Goal: Check status

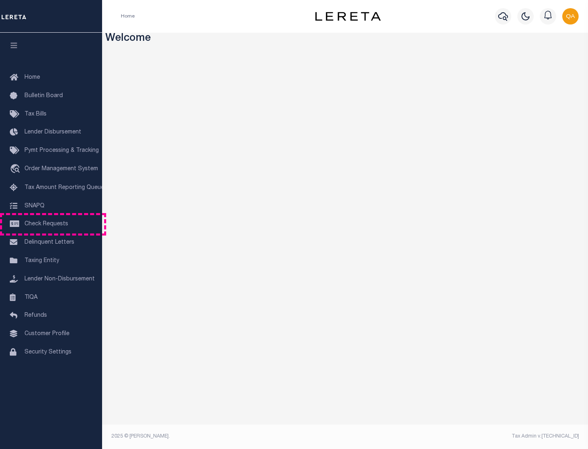
click at [51, 224] on span "Check Requests" at bounding box center [47, 224] width 44 height 6
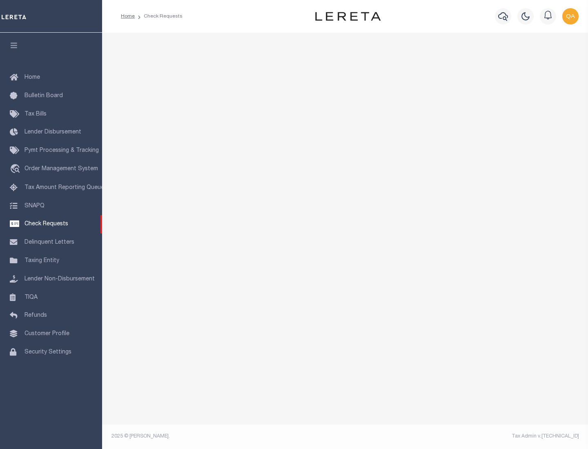
select select "50"
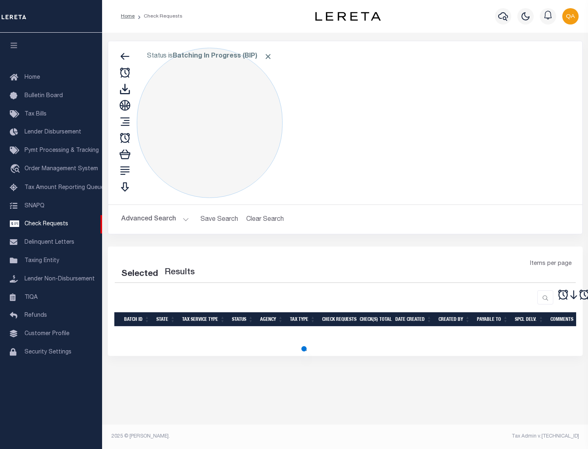
select select "50"
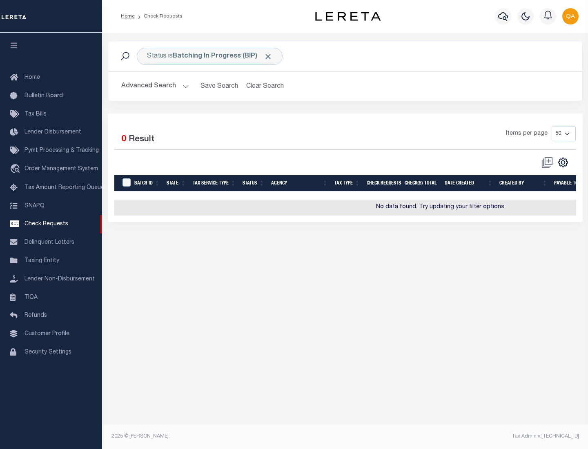
click at [268, 56] on span "Click to Remove" at bounding box center [268, 56] width 9 height 9
